Goal: Book appointment/travel/reservation

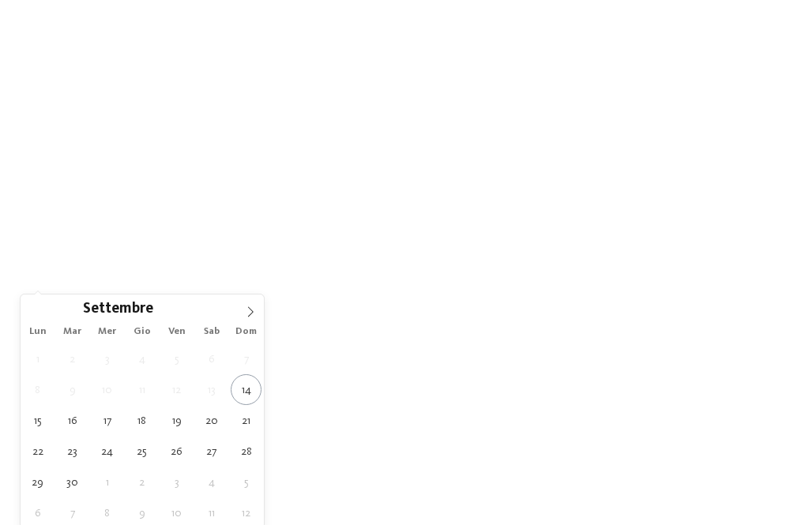
click at [251, 320] on span at bounding box center [250, 308] width 27 height 27
click at [255, 314] on icon at bounding box center [250, 312] width 11 height 11
click at [259, 309] on span at bounding box center [250, 308] width 27 height 27
click at [262, 311] on span at bounding box center [250, 308] width 27 height 27
type input "****"
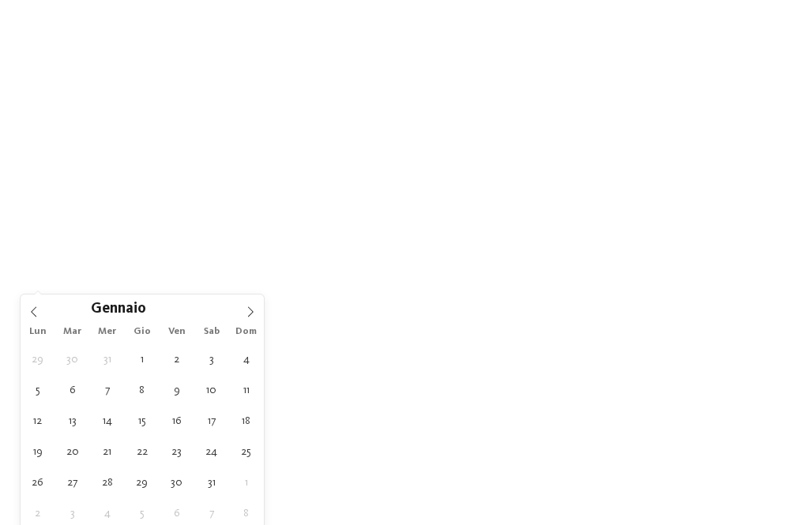
type div "05.01.2026"
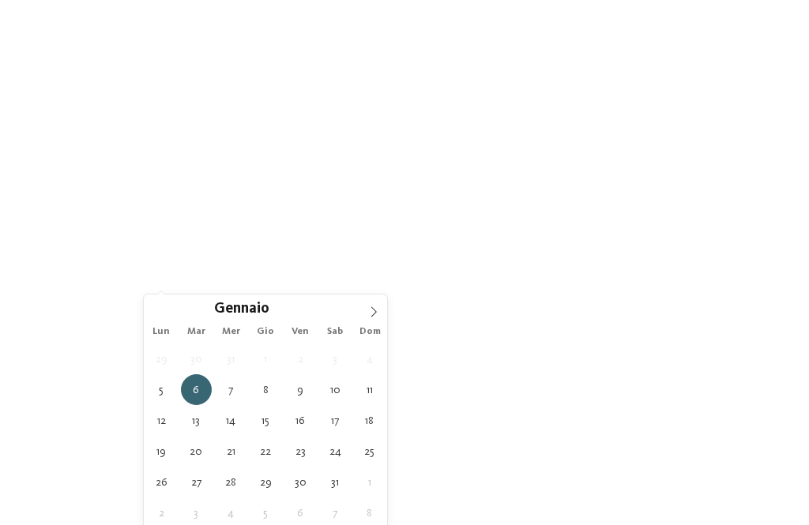
type input "****"
type div "12.01.2026"
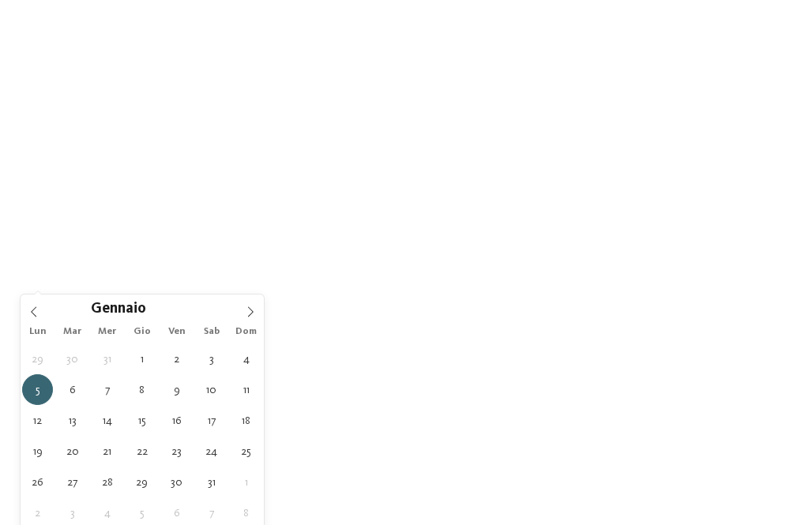
type div "[DATE]"
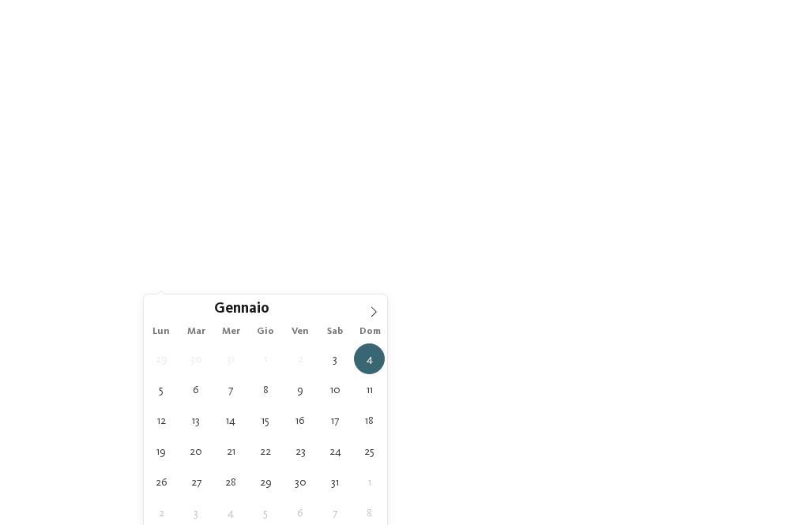
click at [254, 270] on div "04.01.2026" at bounding box center [203, 279] width 119 height 28
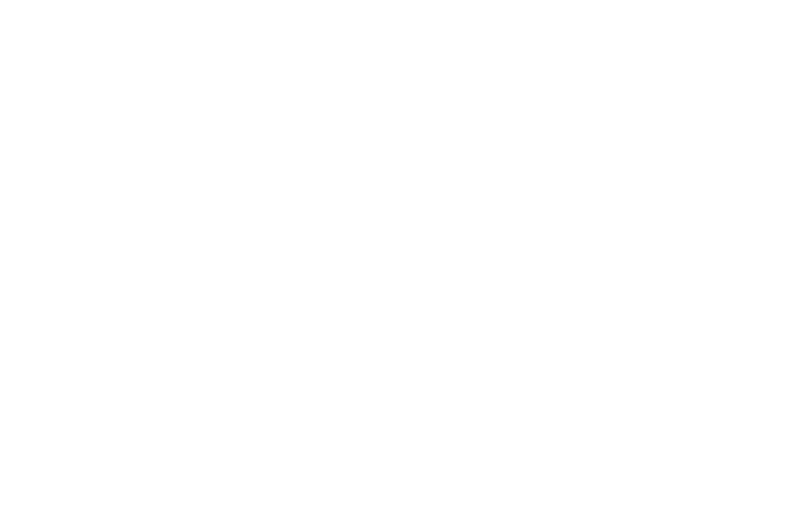
click at [120, 275] on div "[DATE]" at bounding box center [79, 279] width 87 height 13
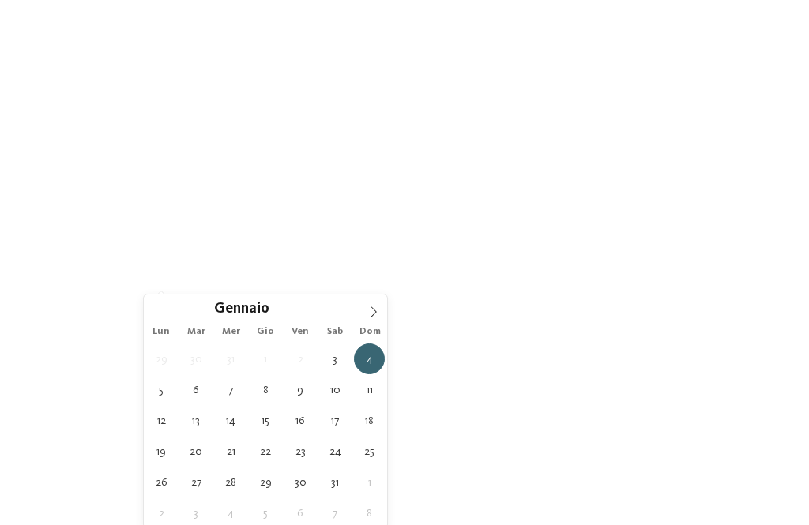
click at [258, 276] on div at bounding box center [253, 279] width 12 height 6
type div "[DATE]"
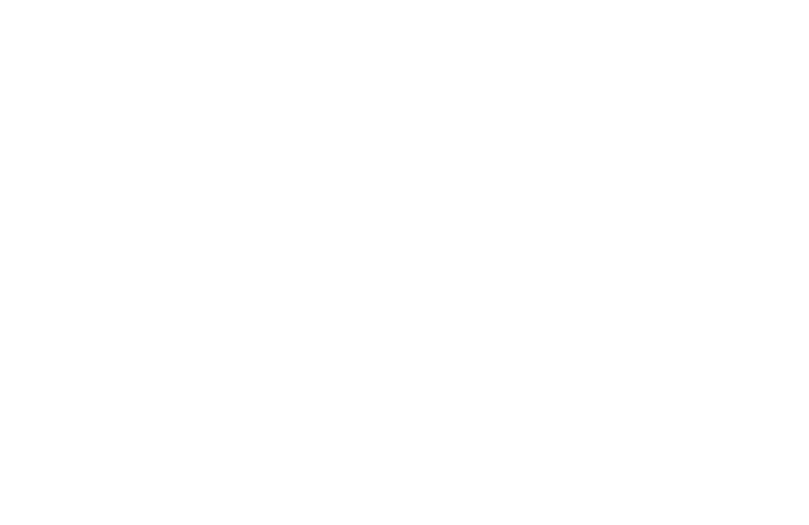
click at [382, 274] on div "Regione" at bounding box center [326, 279] width 119 height 28
click at [503, 303] on div at bounding box center [499, 311] width 16 height 16
click at [501, 169] on div "Dolomiti" at bounding box center [404, 185] width 205 height 32
click at [501, 306] on icon at bounding box center [500, 310] width 10 height 9
click at [452, 351] on div "accetta" at bounding box center [404, 367] width 205 height 32
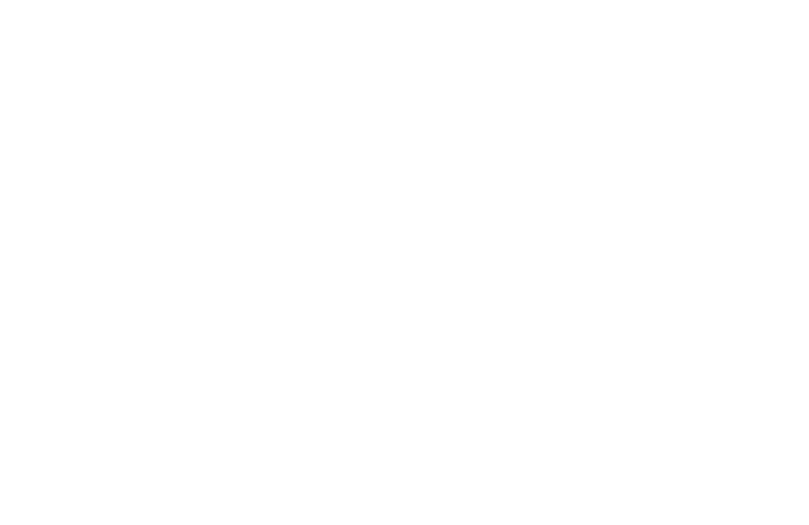
click at [506, 275] on div "I miei desideri" at bounding box center [450, 279] width 119 height 28
click at [627, 216] on div at bounding box center [626, 221] width 16 height 16
click at [625, 220] on icon at bounding box center [626, 220] width 10 height 9
click at [438, 411] on div "accetta" at bounding box center [404, 427] width 458 height 32
click at [627, 272] on div "Family Experiences" at bounding box center [573, 279] width 119 height 28
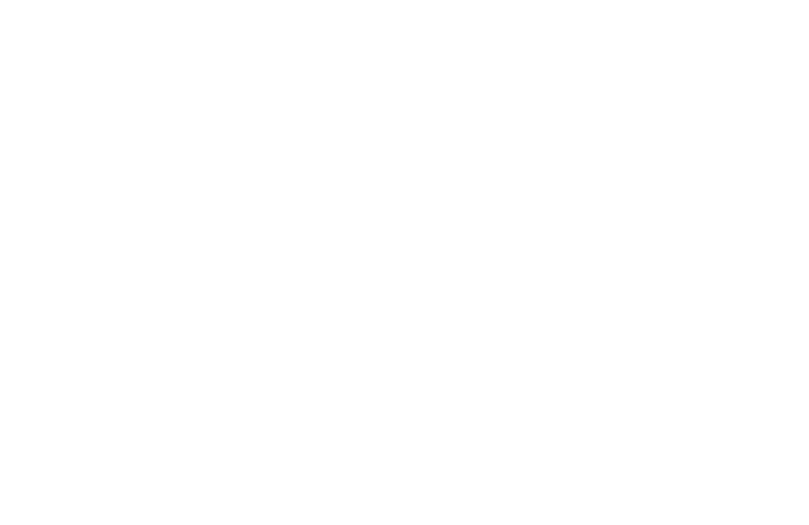
click at [524, 57] on icon at bounding box center [531, 59] width 34 height 28
click at [727, 275] on link "trova l’hotel" at bounding box center [729, 279] width 119 height 28
click at [701, 100] on icon at bounding box center [708, 114] width 34 height 28
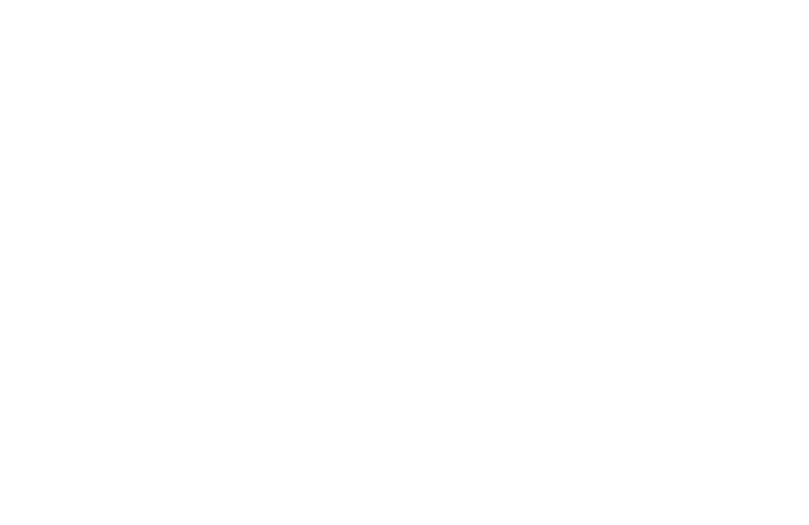
scroll to position [0, 0]
